Goal: Task Accomplishment & Management: Use online tool/utility

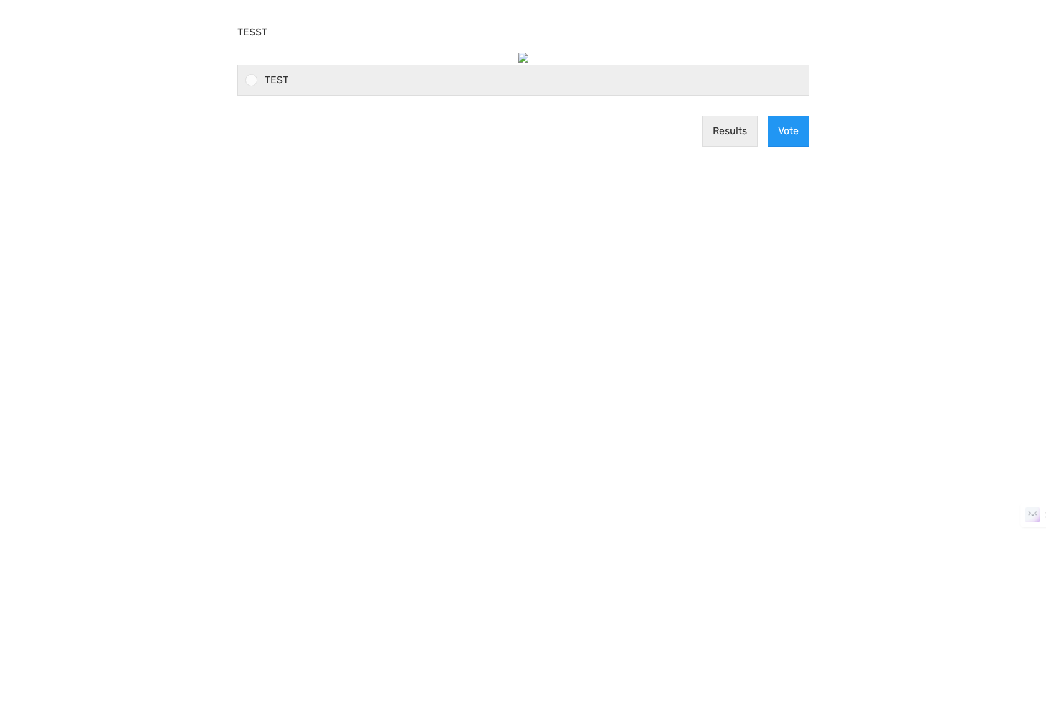
click at [240, 74] on div at bounding box center [247, 80] width 19 height 30
click at [251, 80] on input "TEST" at bounding box center [251, 80] width 0 height 0
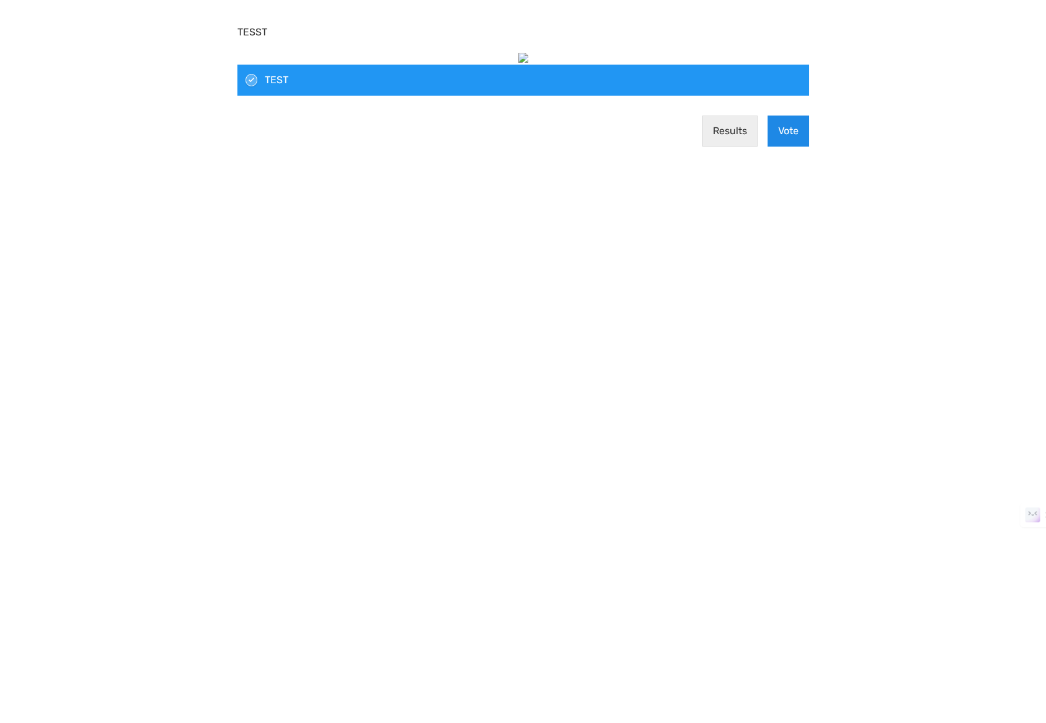
click at [782, 134] on button "Vote" at bounding box center [788, 131] width 42 height 31
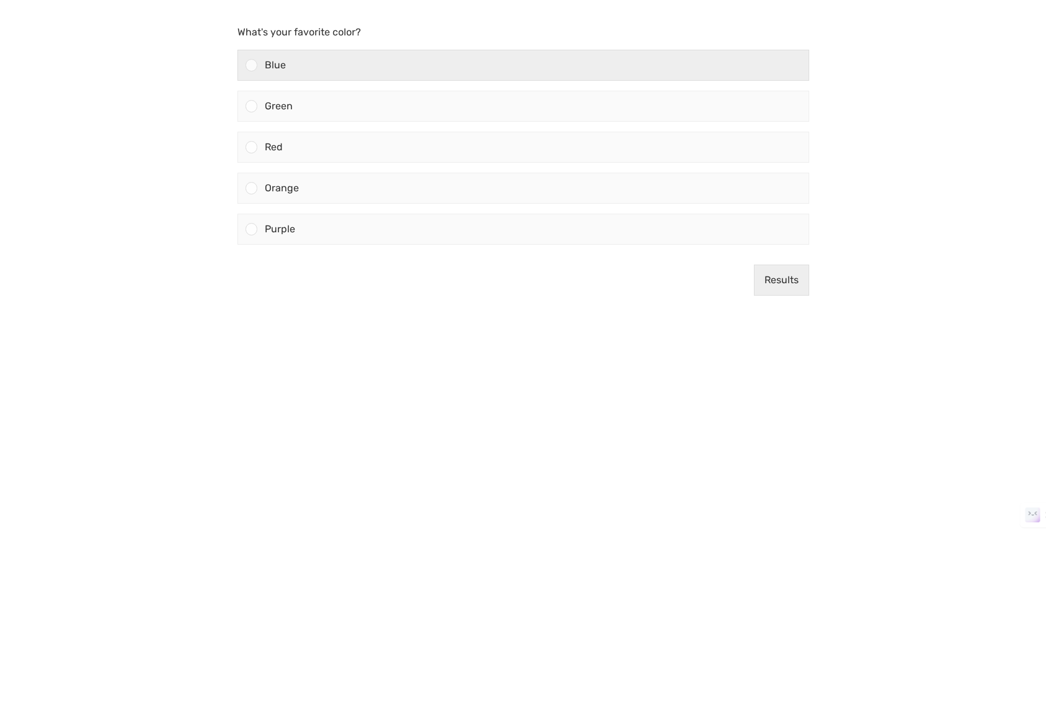
click at [249, 64] on div at bounding box center [251, 65] width 12 height 12
click at [251, 65] on input "Blue" at bounding box center [251, 65] width 0 height 0
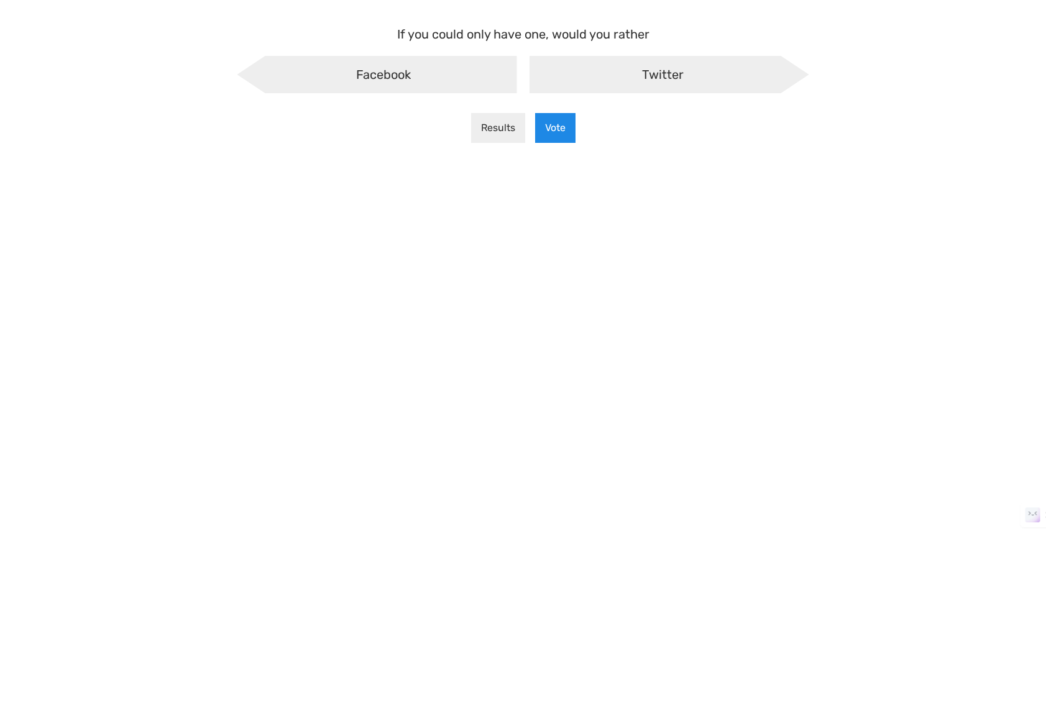
click at [564, 126] on button "Vote" at bounding box center [555, 128] width 40 height 30
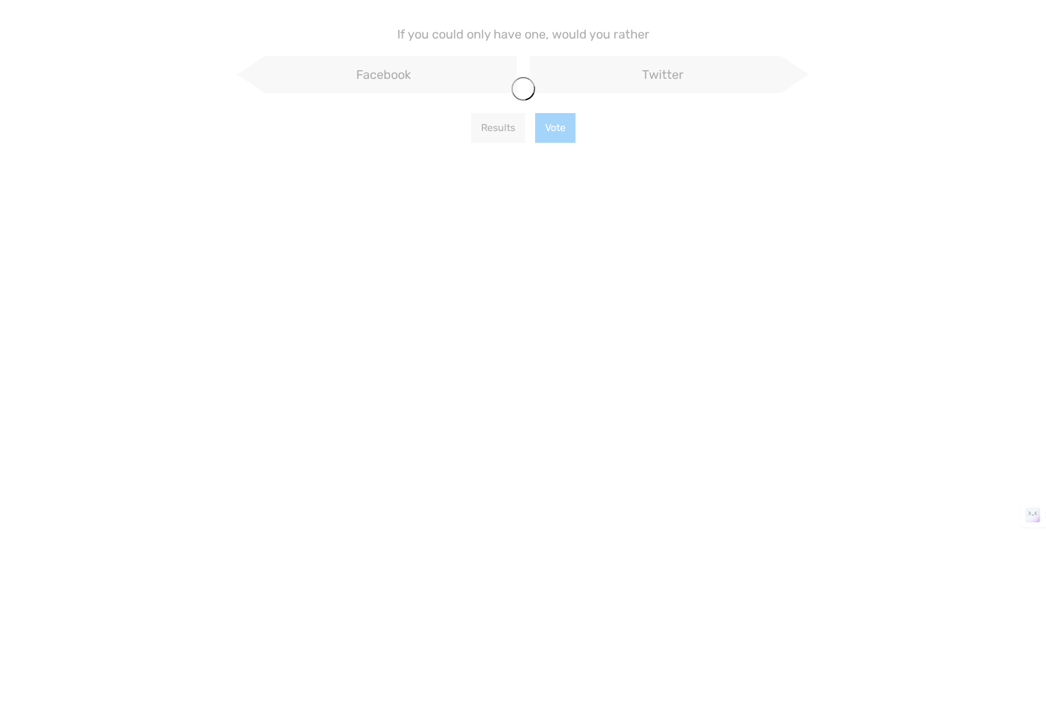
click at [610, 81] on main "If you could only have one, would you rather Facebook Twitter Results Vote" at bounding box center [523, 89] width 597 height 178
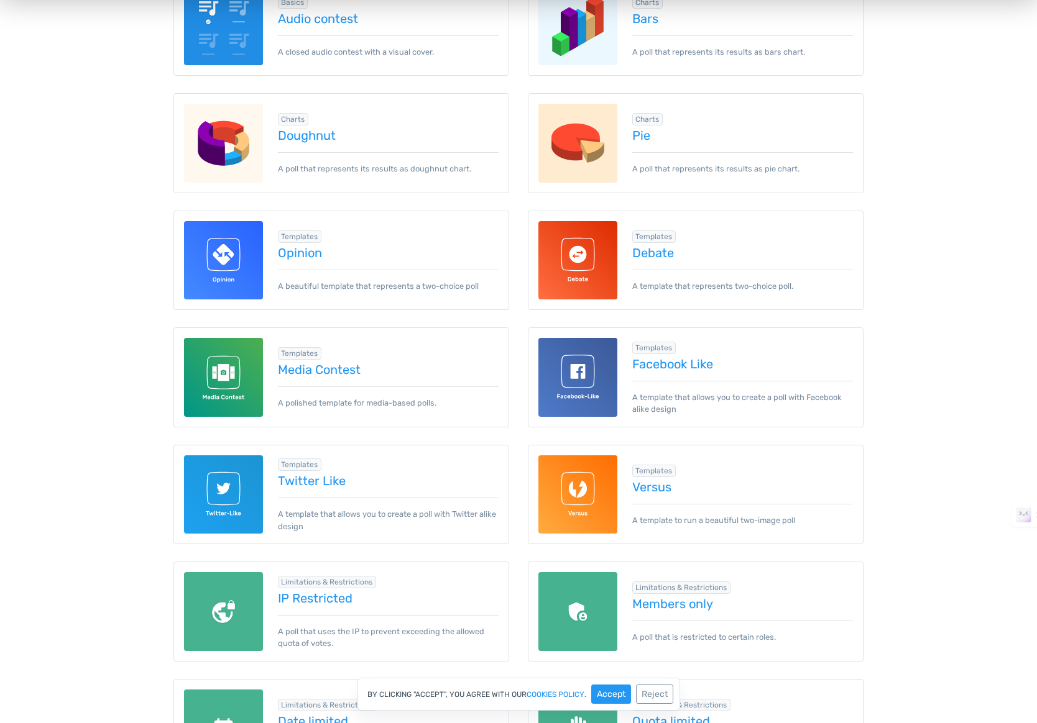
scroll to position [507, 0]
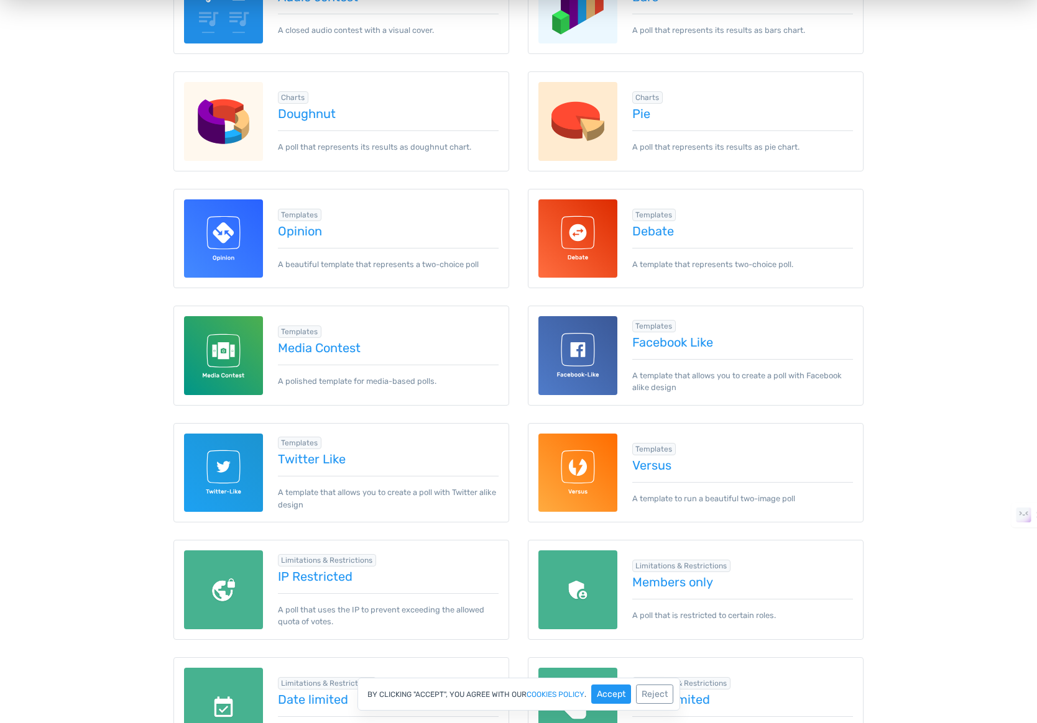
click at [233, 360] on img at bounding box center [223, 355] width 79 height 79
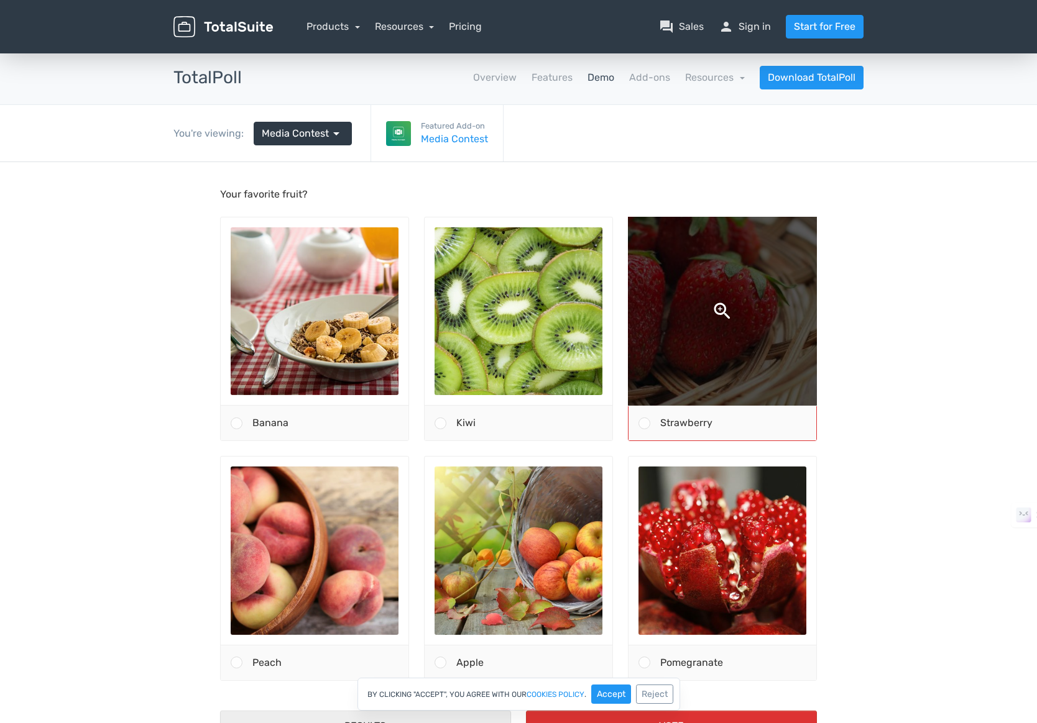
click at [695, 341] on img at bounding box center [721, 311] width 355 height 355
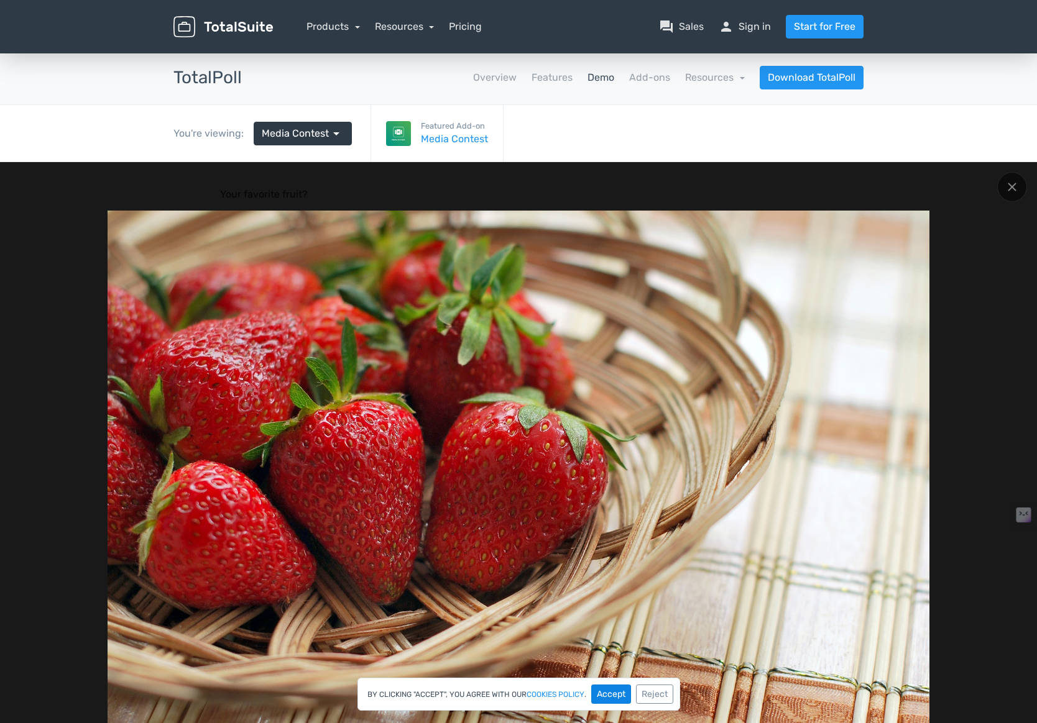
click at [610, 691] on button "Accept" at bounding box center [611, 694] width 40 height 19
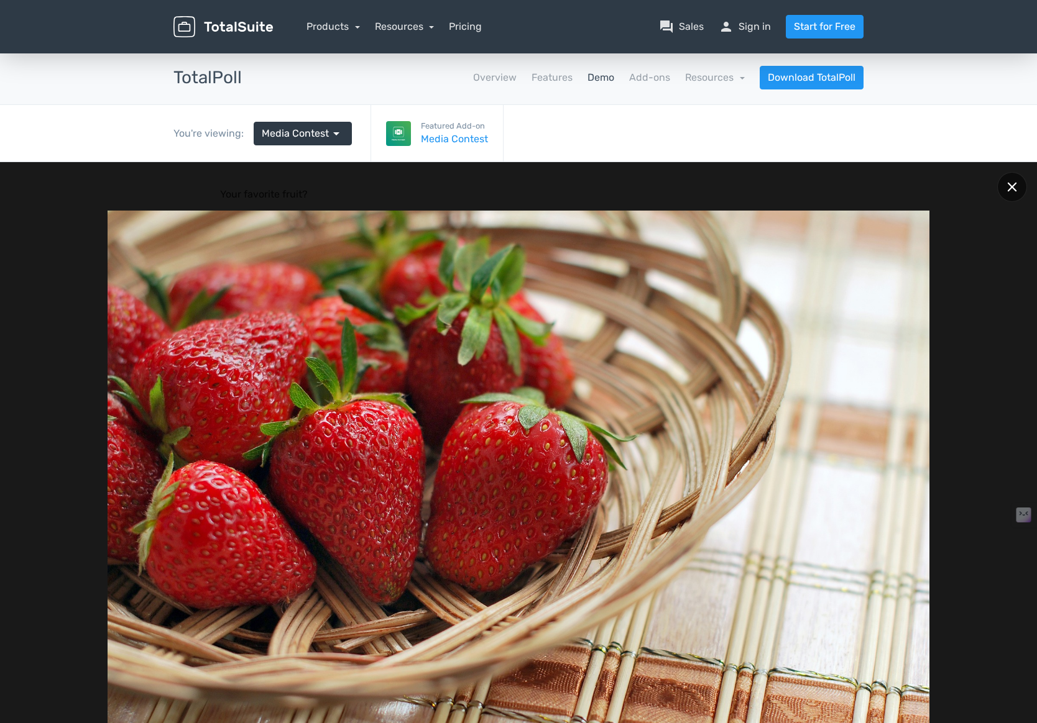
click at [1007, 186] on div at bounding box center [1012, 187] width 30 height 30
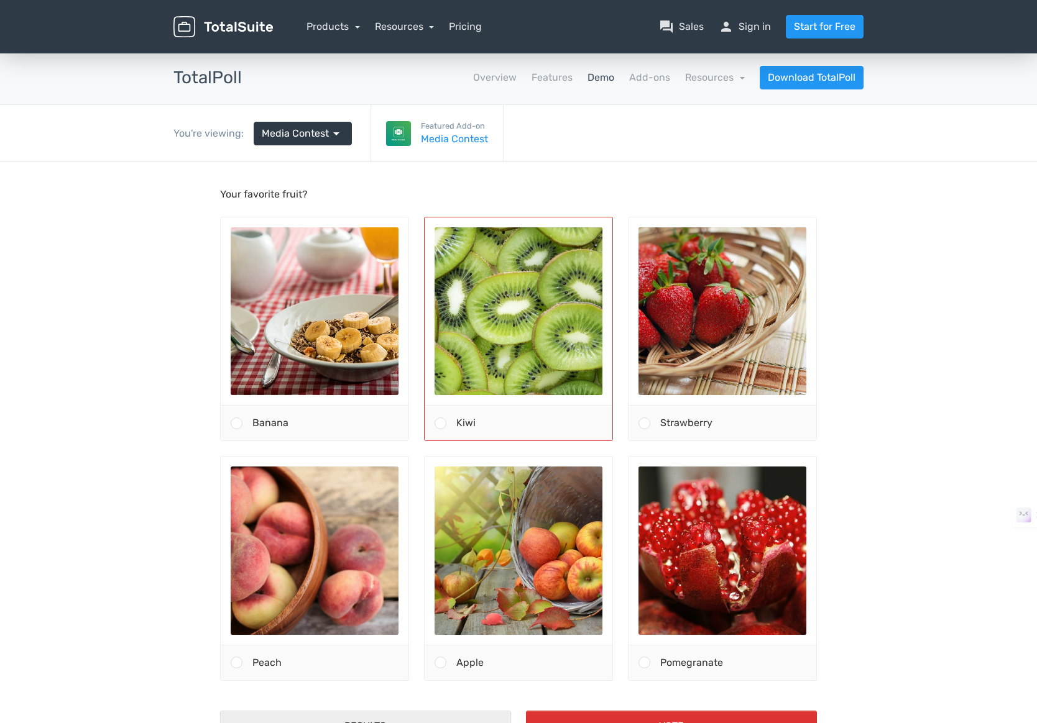
click at [443, 424] on span at bounding box center [440, 424] width 12 height 12
click at [440, 423] on input "Kiwi" at bounding box center [440, 423] width 0 height 0
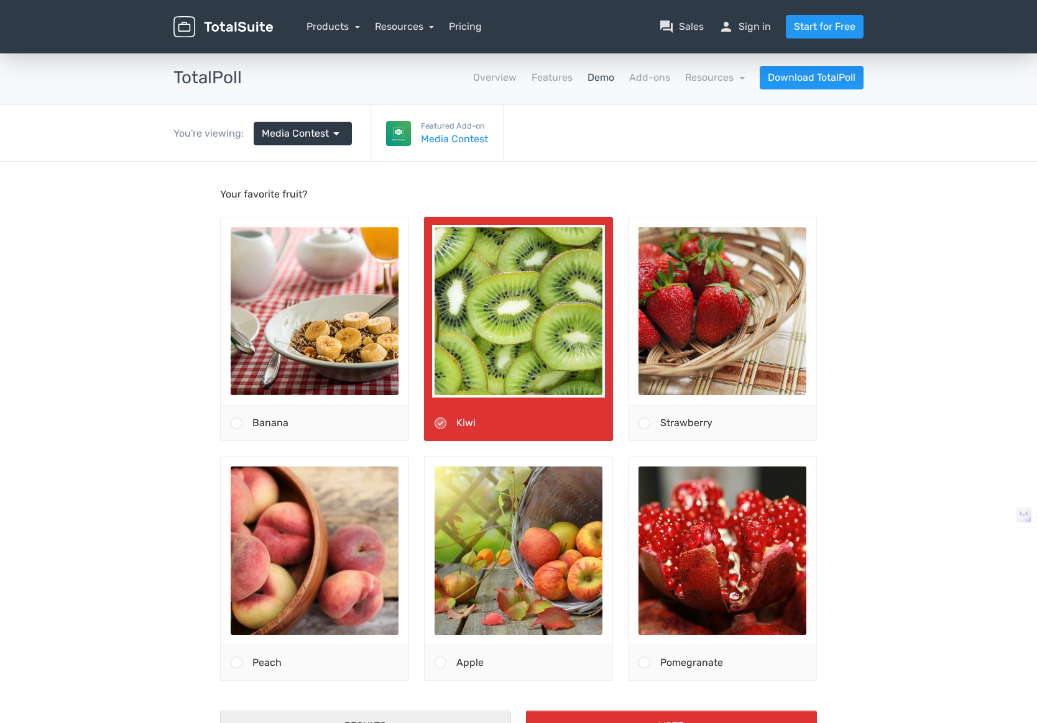
click at [444, 425] on span at bounding box center [440, 424] width 12 height 12
click at [440, 423] on input "Kiwi" at bounding box center [440, 423] width 0 height 0
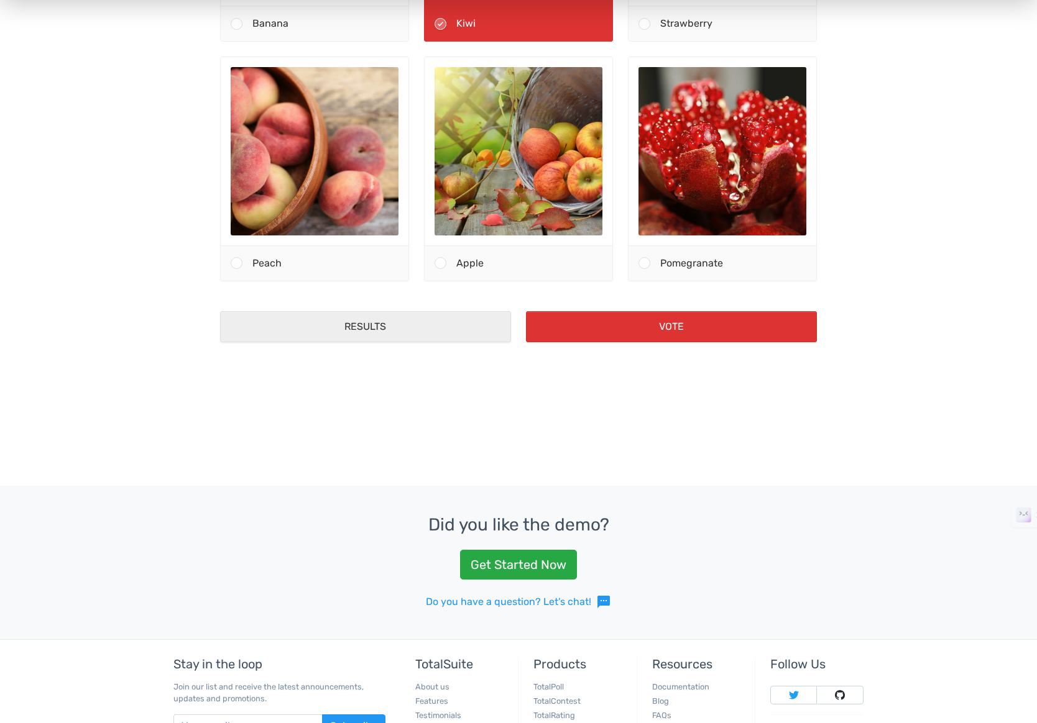
scroll to position [333, 0]
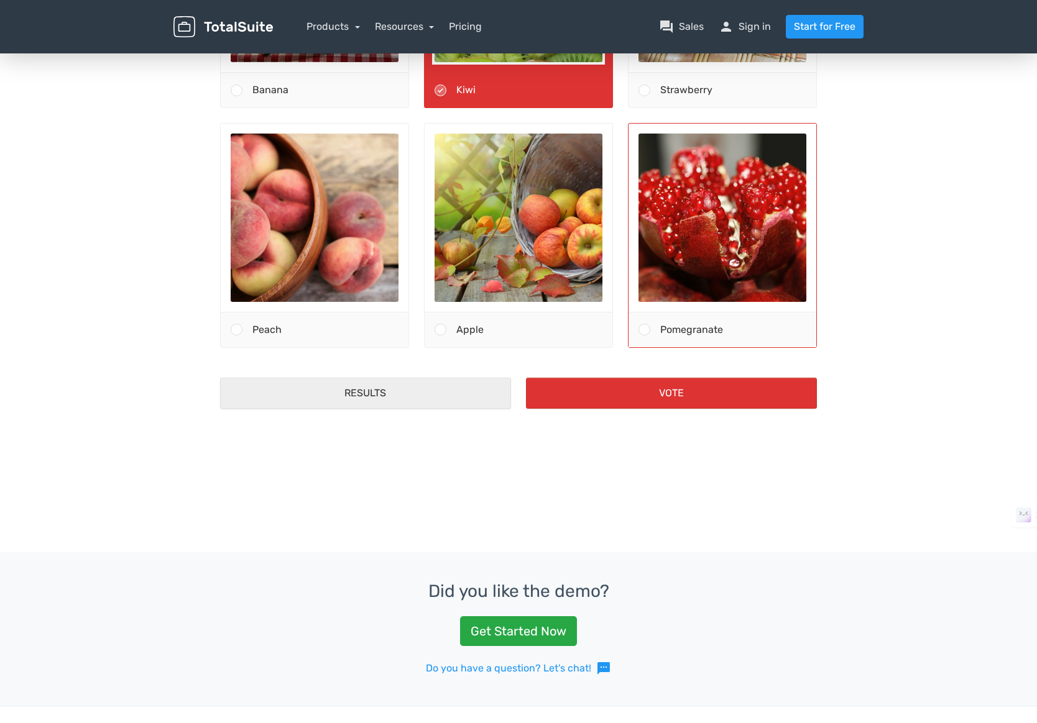
click at [646, 329] on span at bounding box center [644, 330] width 12 height 12
click at [644, 331] on input "Pomegranate" at bounding box center [644, 331] width 0 height 0
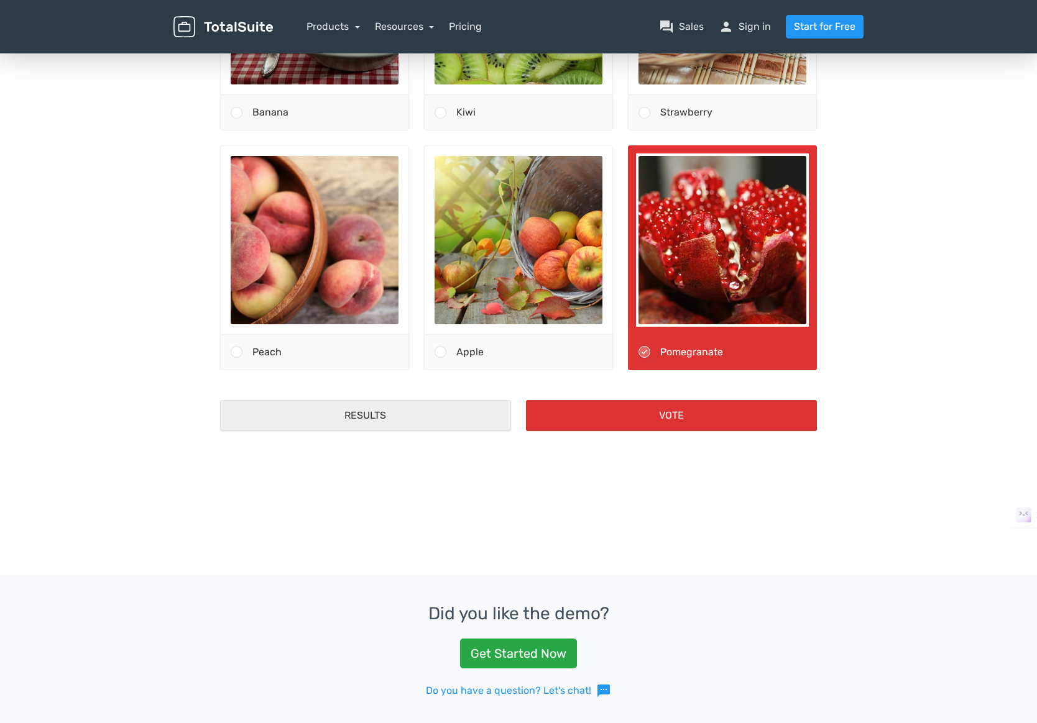
scroll to position [280, 0]
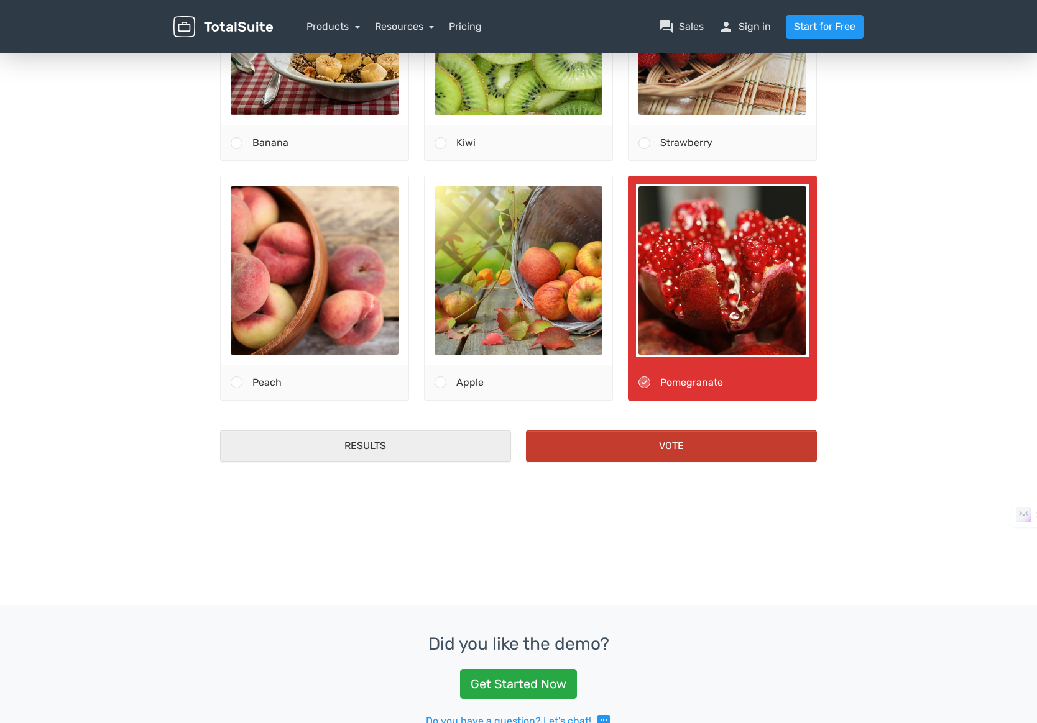
click at [661, 446] on button "Vote" at bounding box center [671, 446] width 291 height 31
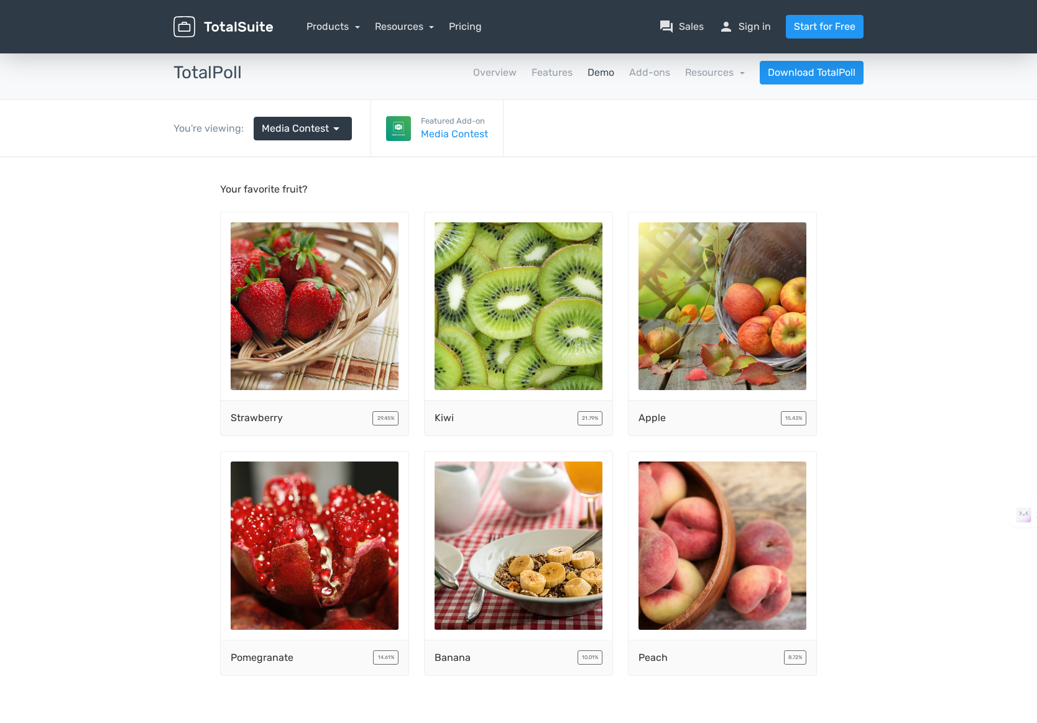
scroll to position [4, 0]
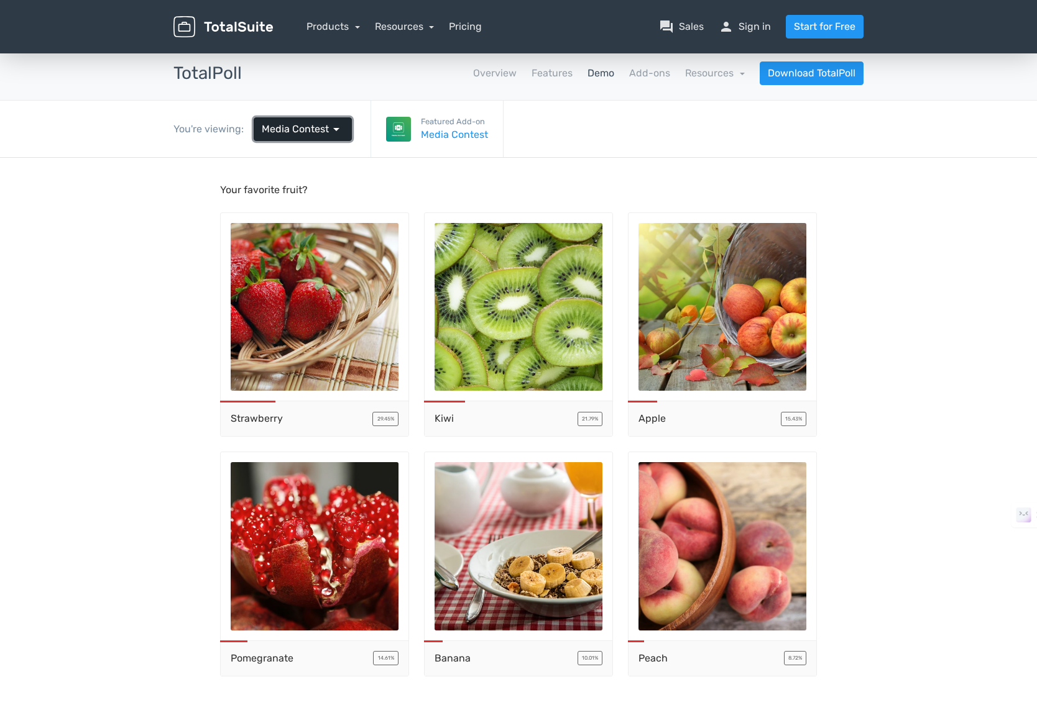
click at [321, 131] on span "Media Contest" at bounding box center [295, 129] width 67 height 15
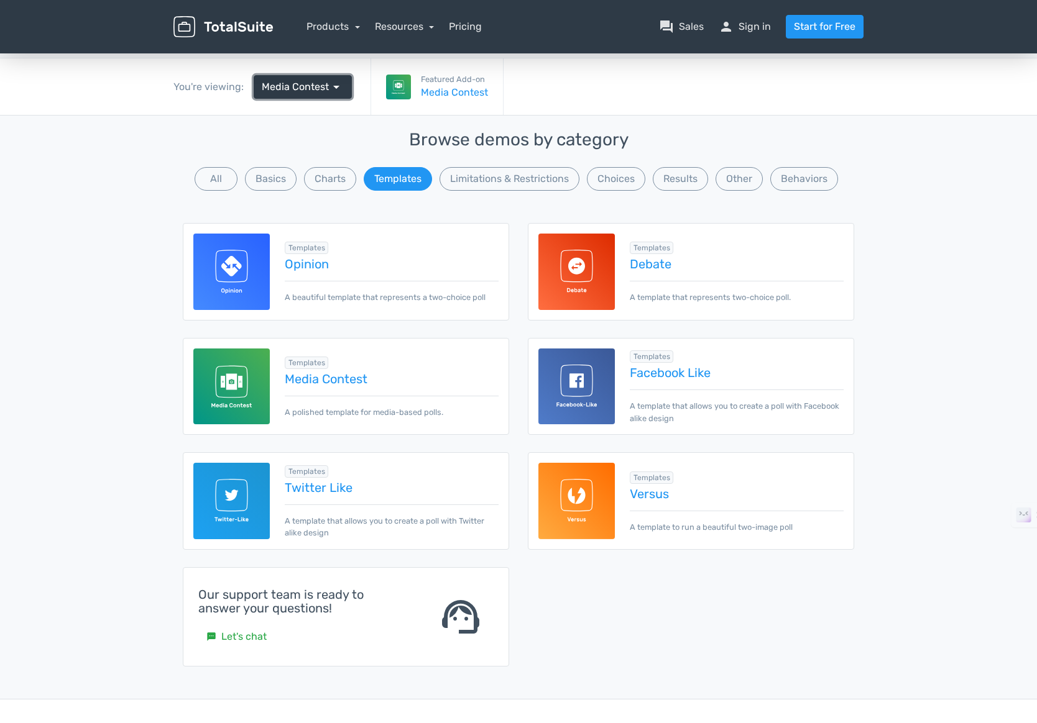
scroll to position [70, 0]
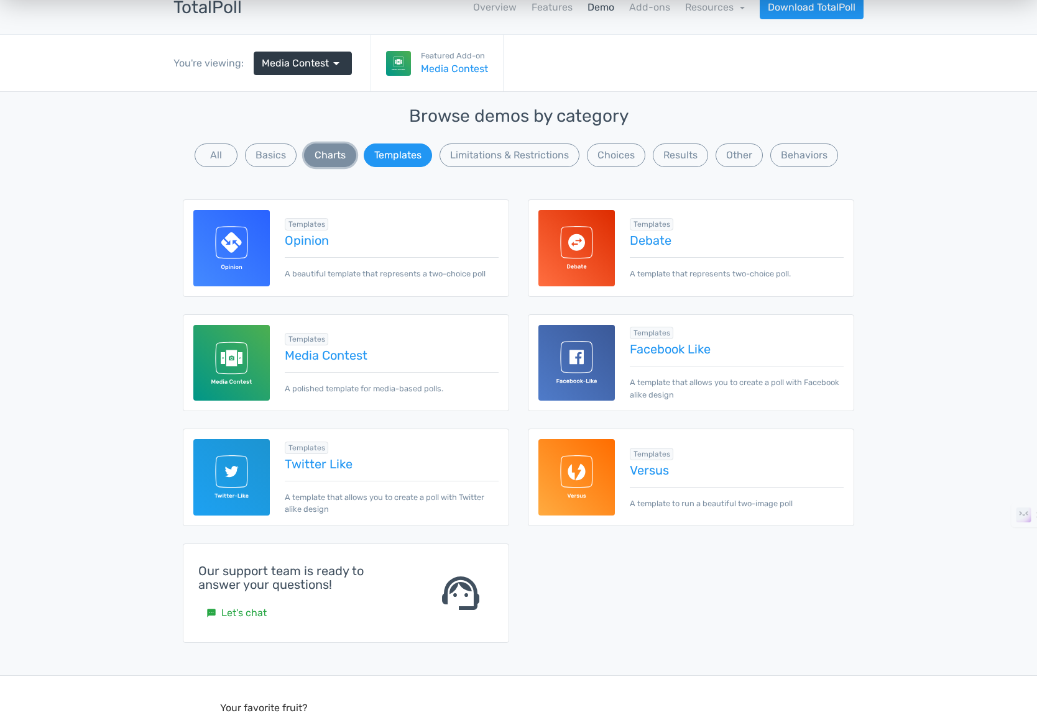
click at [321, 159] on button "Charts" at bounding box center [330, 156] width 52 height 24
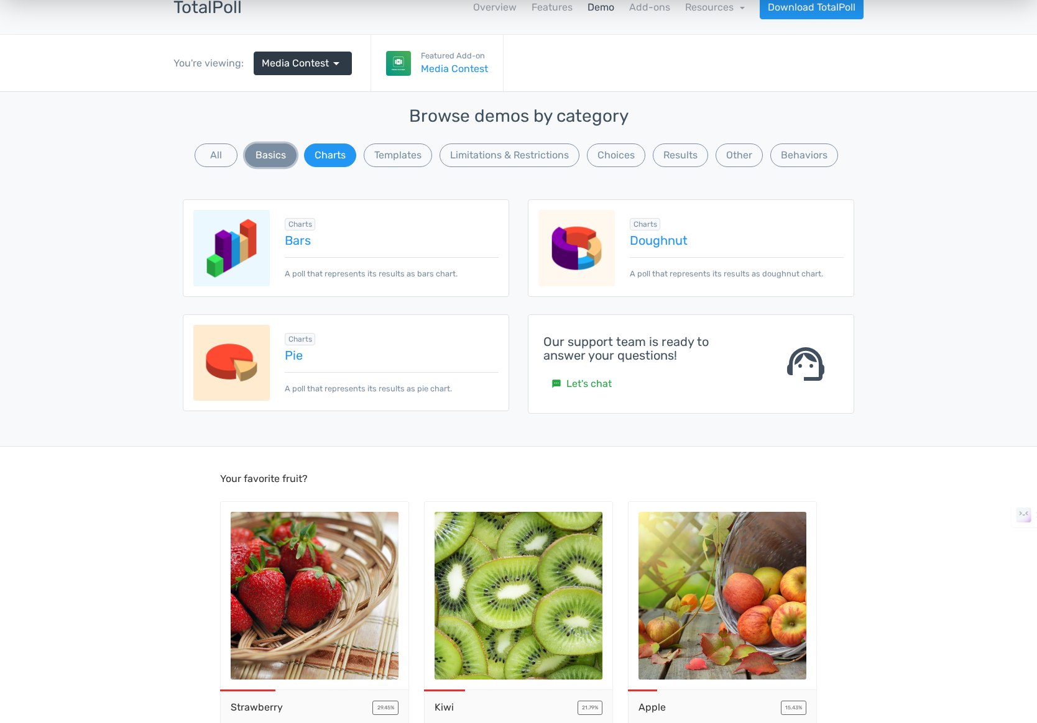
click at [288, 158] on button "Basics" at bounding box center [271, 156] width 52 height 24
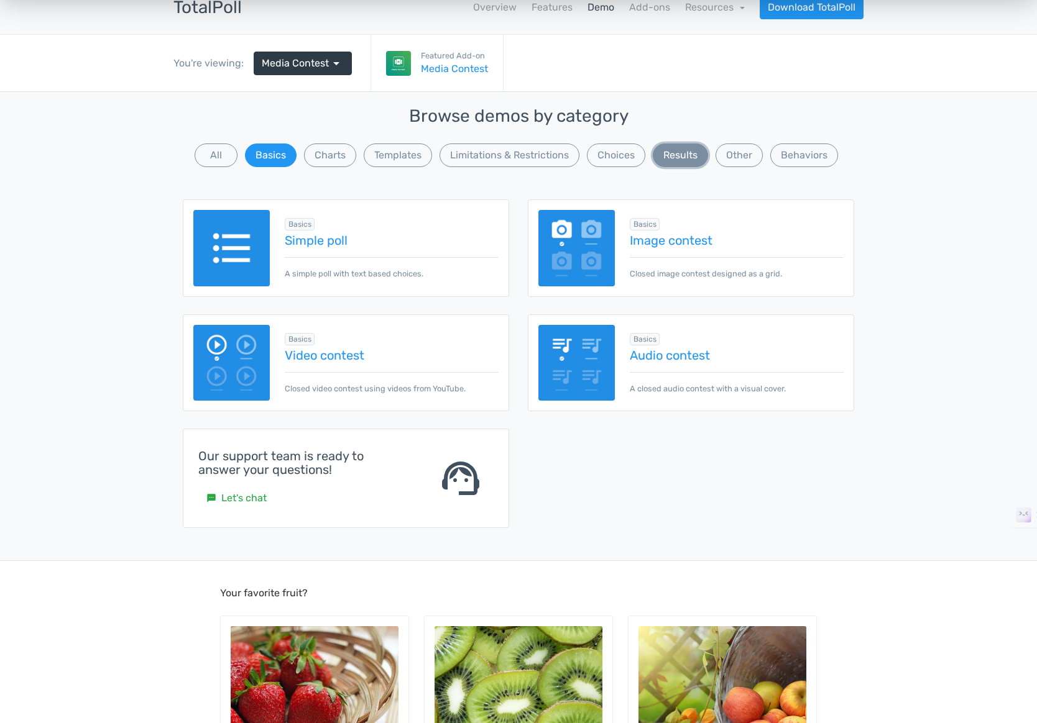
click at [679, 157] on button "Results" at bounding box center [680, 156] width 55 height 24
